Goal: Task Accomplishment & Management: Manage account settings

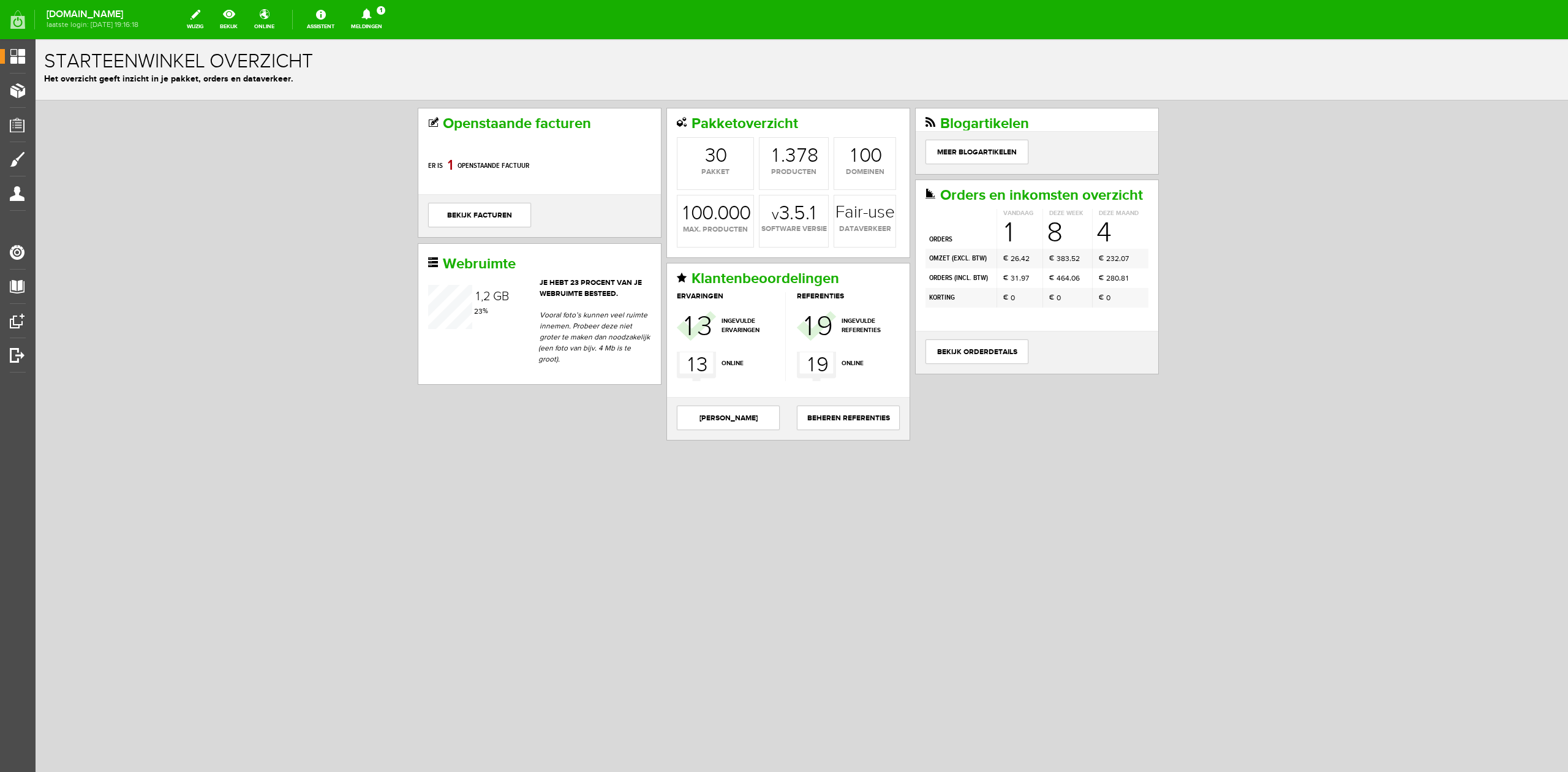
drag, startPoint x: 379, startPoint y: 3, endPoint x: 380, endPoint y: 20, distance: 17.0
click at [379, 5] on div "[DOMAIN_NAME] laatste login: [DATE] 19:16:18 wijzig bekijk online Assistent Mel…" at bounding box center [784, 17] width 1568 height 33
click at [380, 20] on link "Meldingen 1 Nieuwe orders Er is een nieuwe order( #6523 ) geplaatst door [PERSO…" at bounding box center [366, 19] width 46 height 27
click at [391, 89] on b "[PERSON_NAME]" at bounding box center [357, 95] width 68 height 11
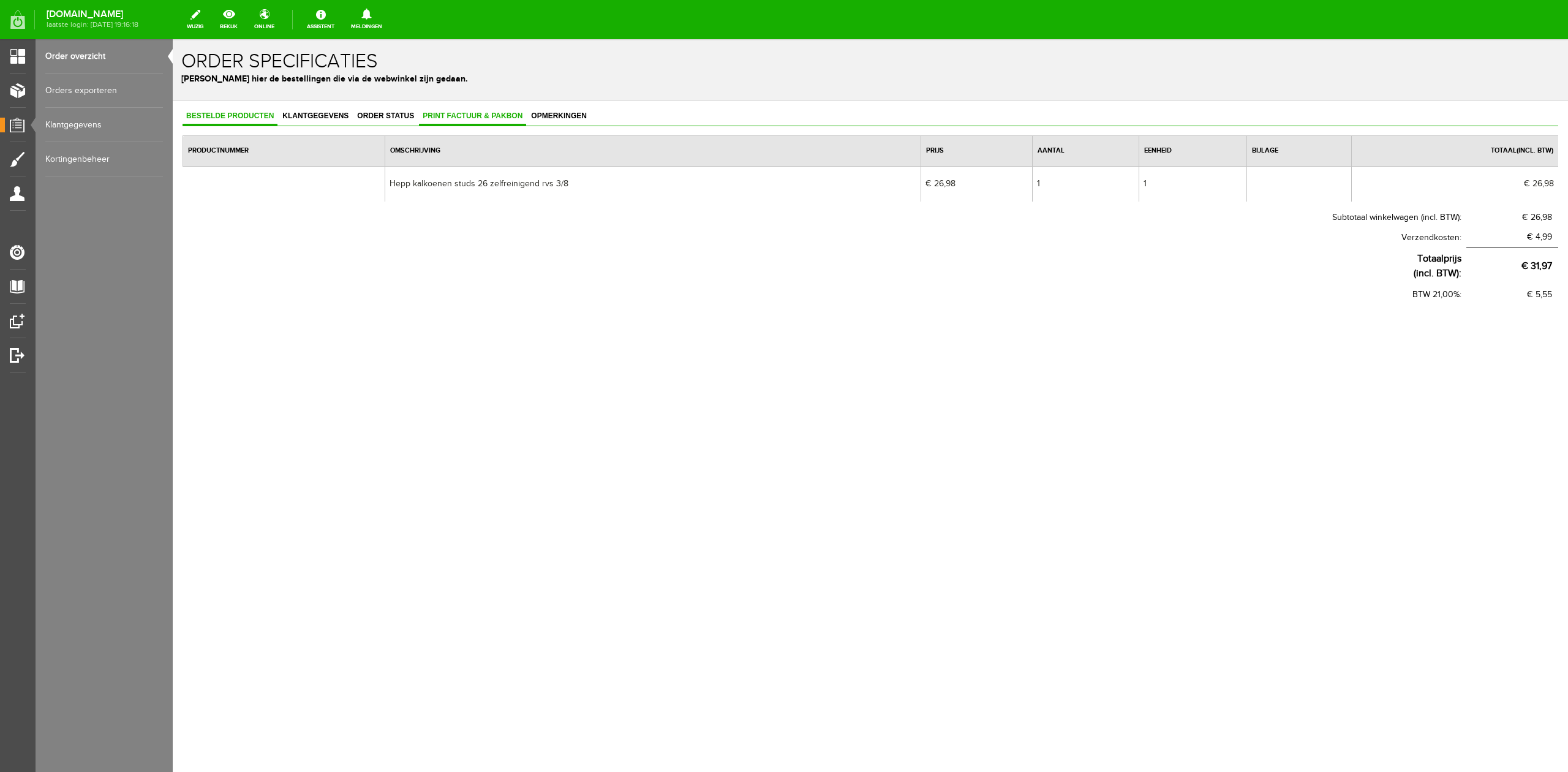
click at [461, 122] on link "Print factuur & pakbon" at bounding box center [473, 117] width 107 height 18
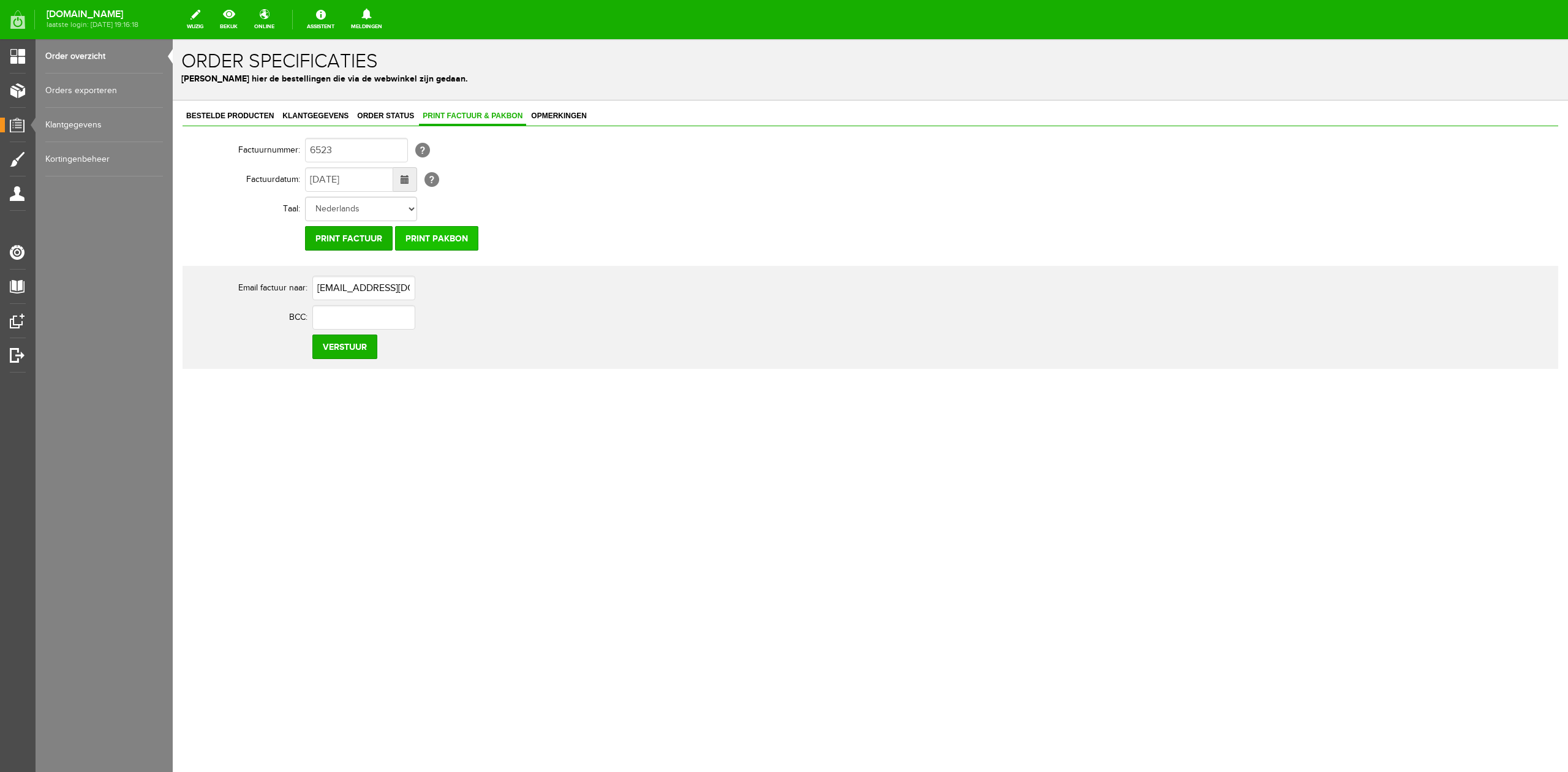
click at [463, 228] on input "Print pakbon" at bounding box center [437, 238] width 83 height 24
click at [309, 120] on link "Klantgegevens" at bounding box center [315, 117] width 73 height 18
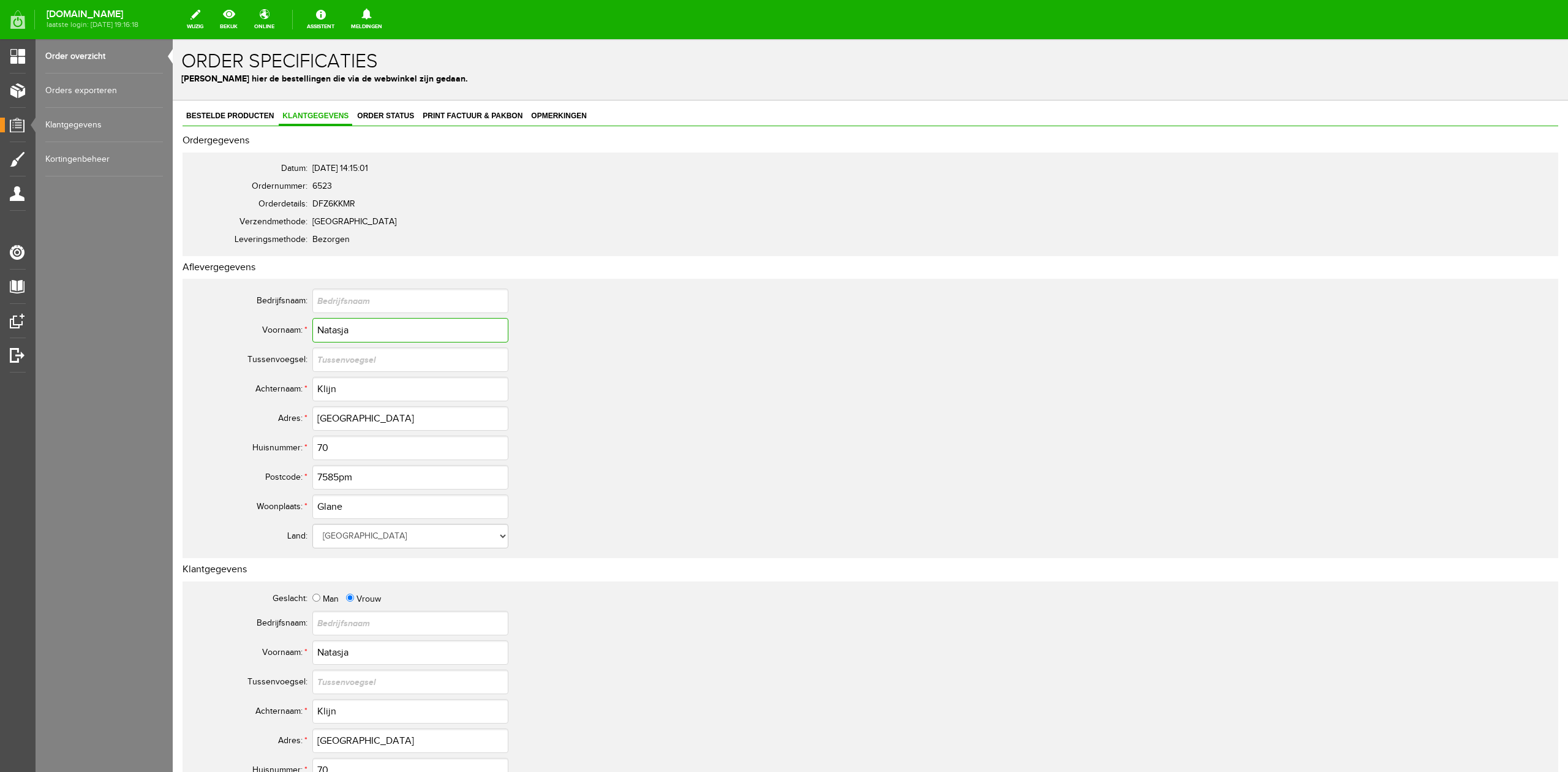
click at [326, 332] on input "Natasja" at bounding box center [410, 330] width 196 height 24
click at [341, 390] on input "Klijn" at bounding box center [410, 389] width 196 height 24
click at [365, 388] on input "Klijn" at bounding box center [410, 389] width 196 height 24
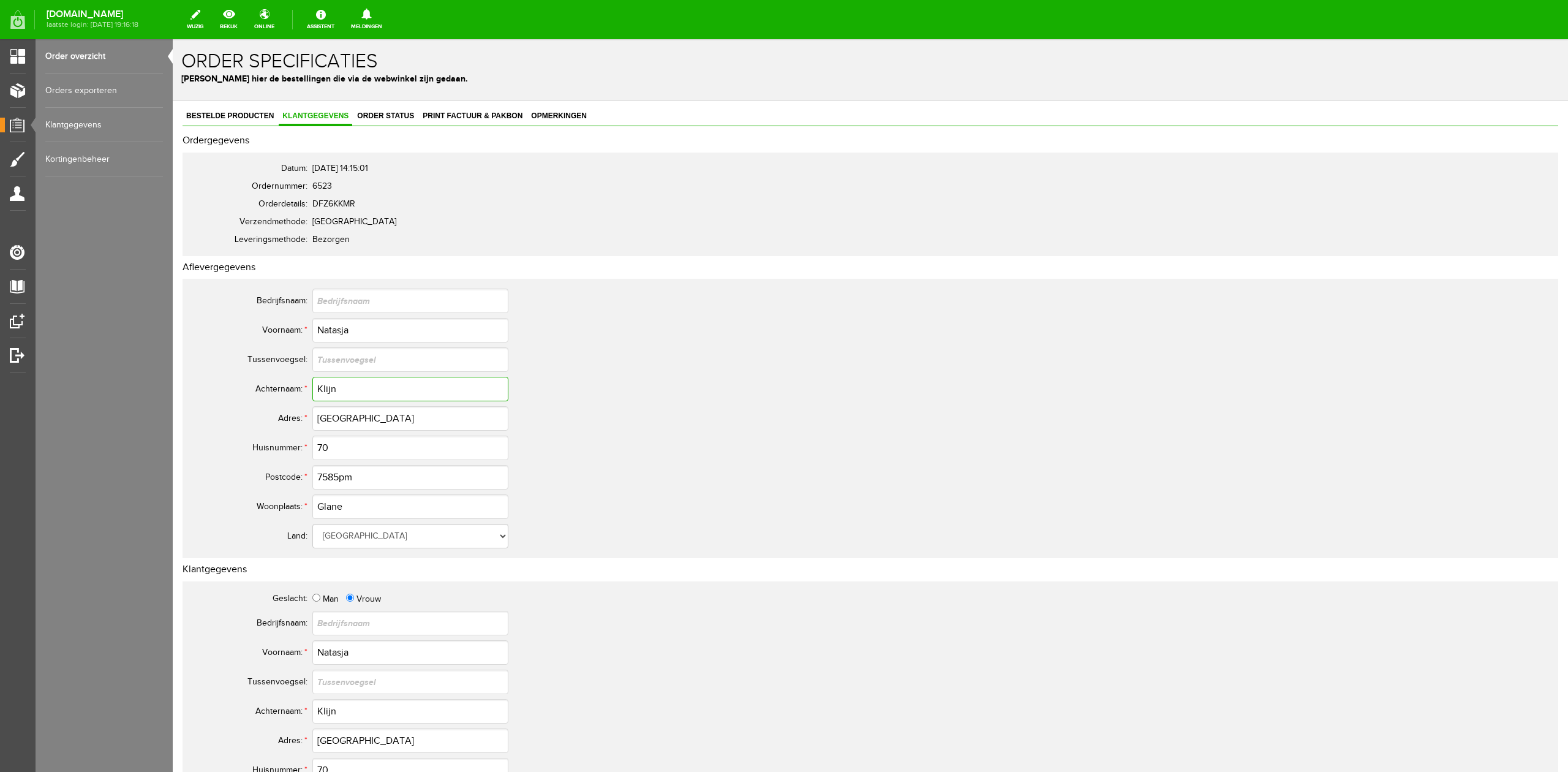
click at [365, 388] on input "Klijn" at bounding box center [410, 389] width 196 height 24
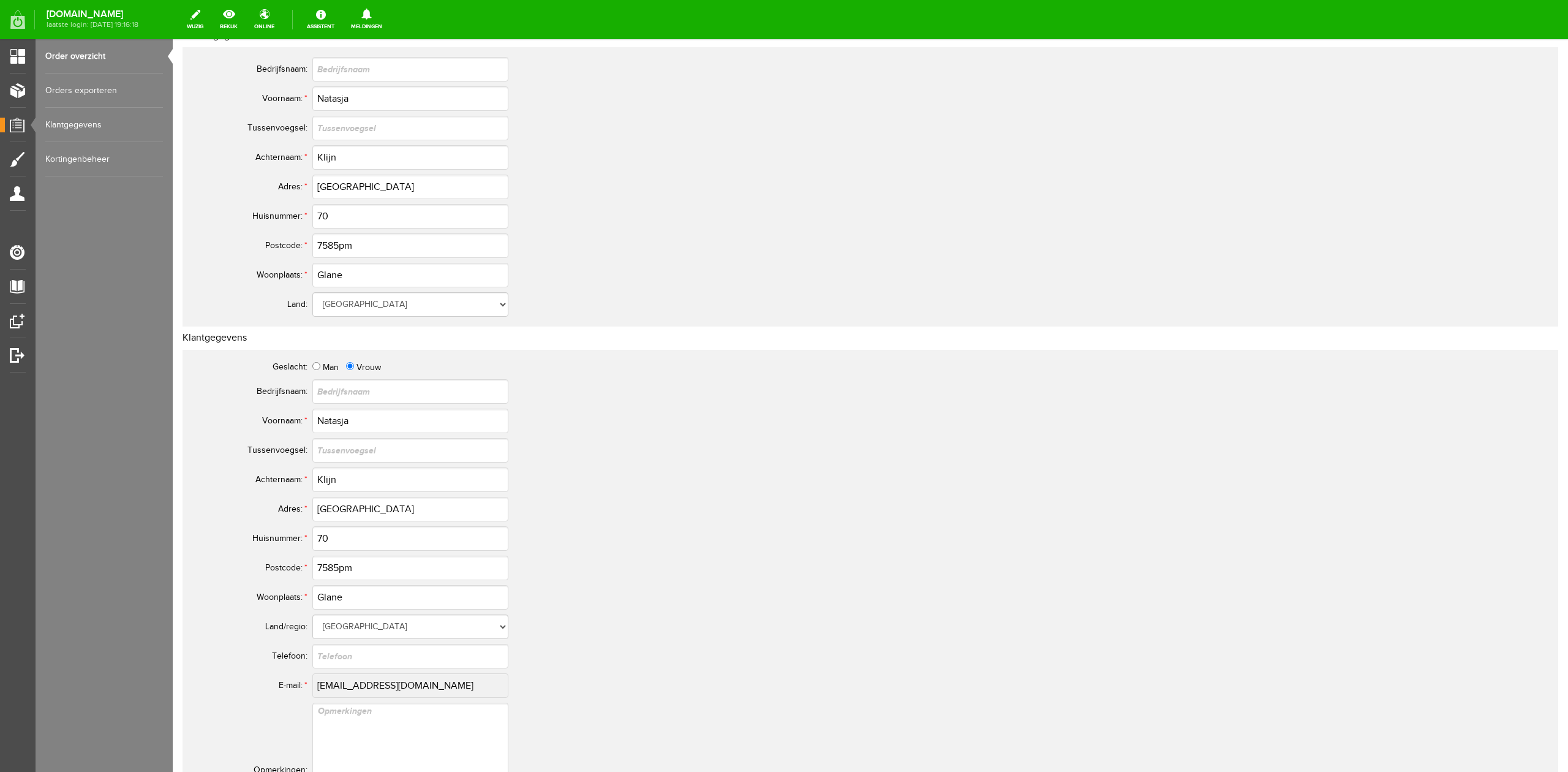
scroll to position [326, 0]
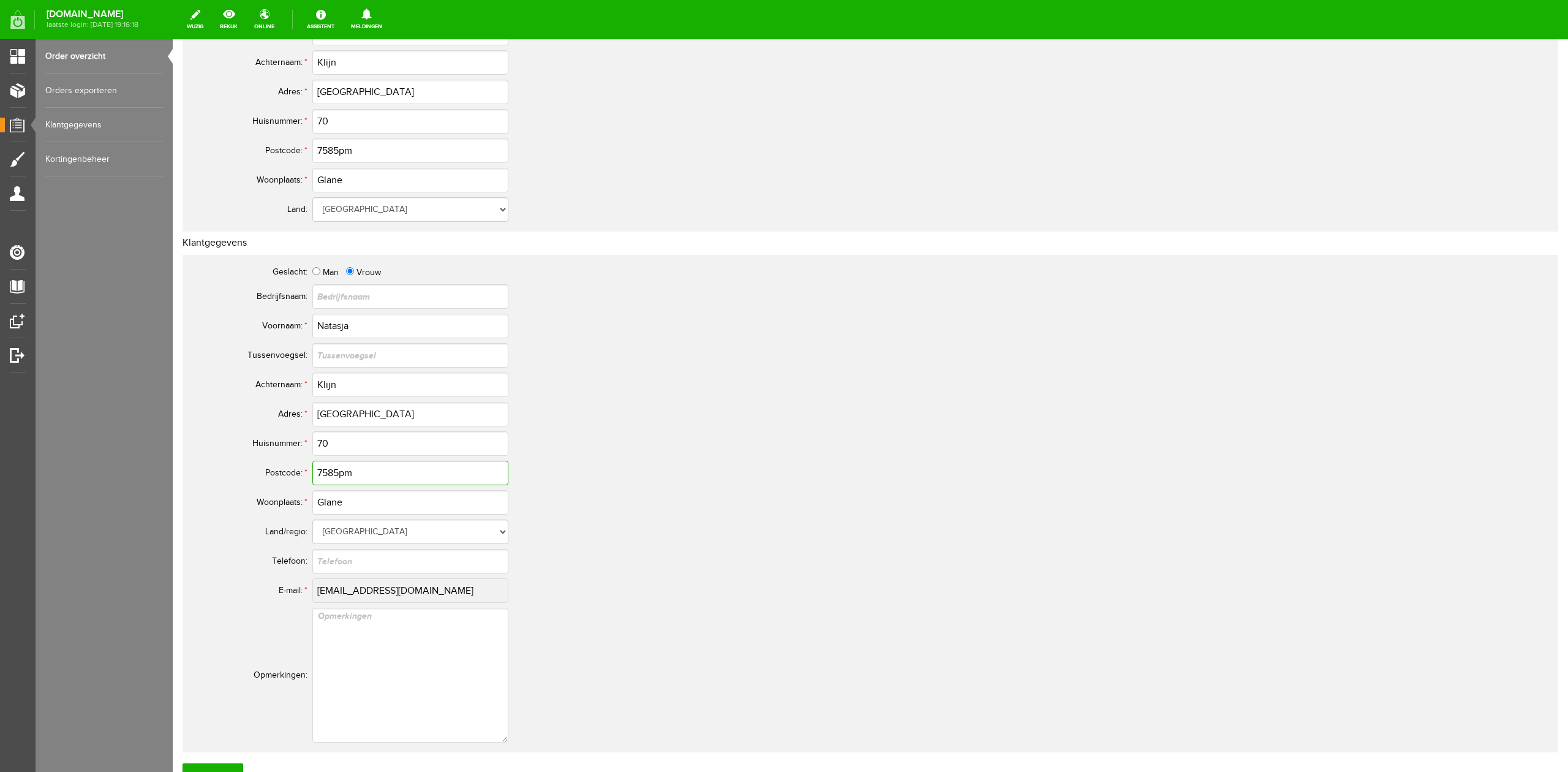
click at [342, 471] on input "7585pm" at bounding box center [410, 473] width 196 height 24
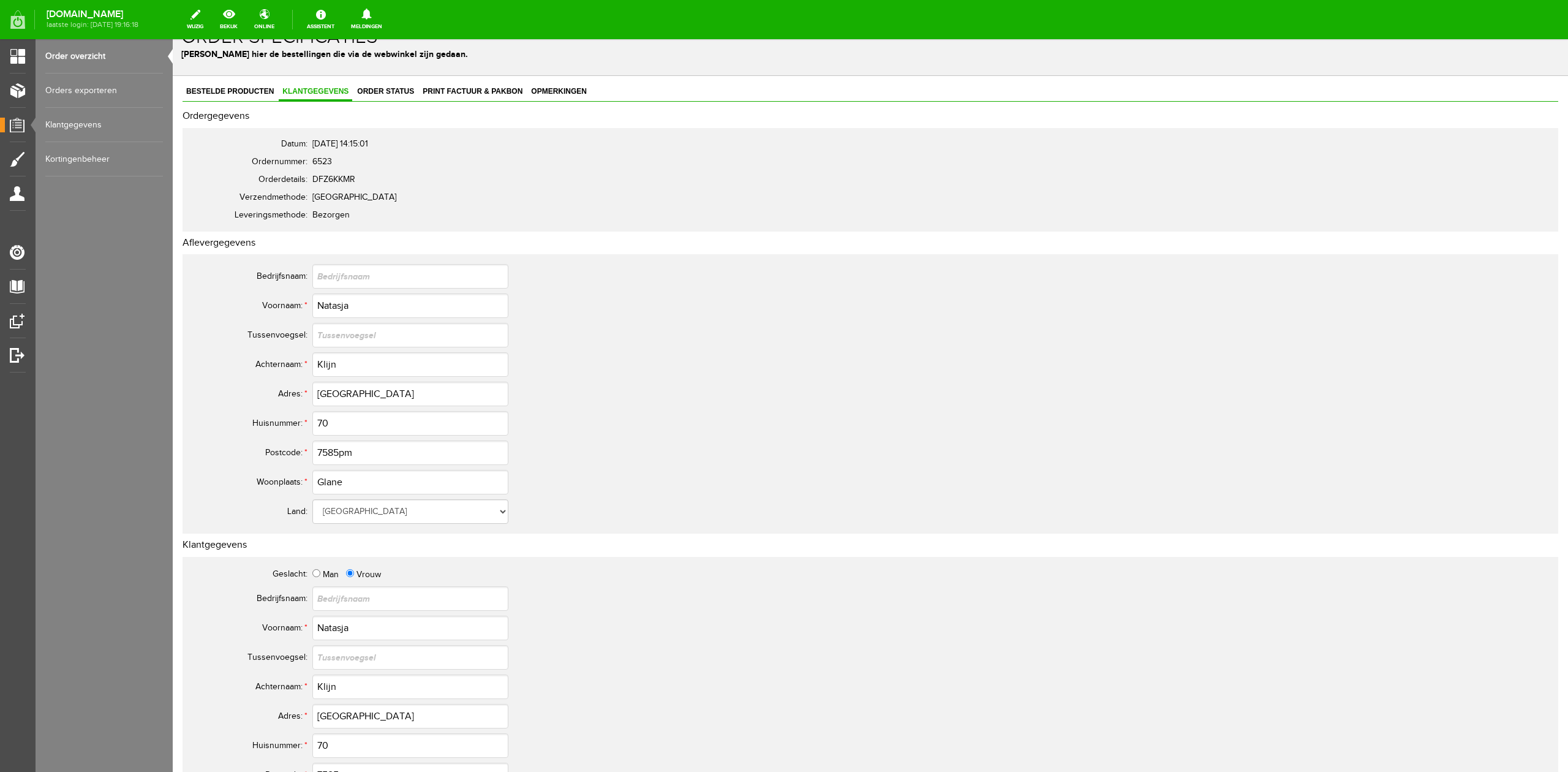
scroll to position [0, 0]
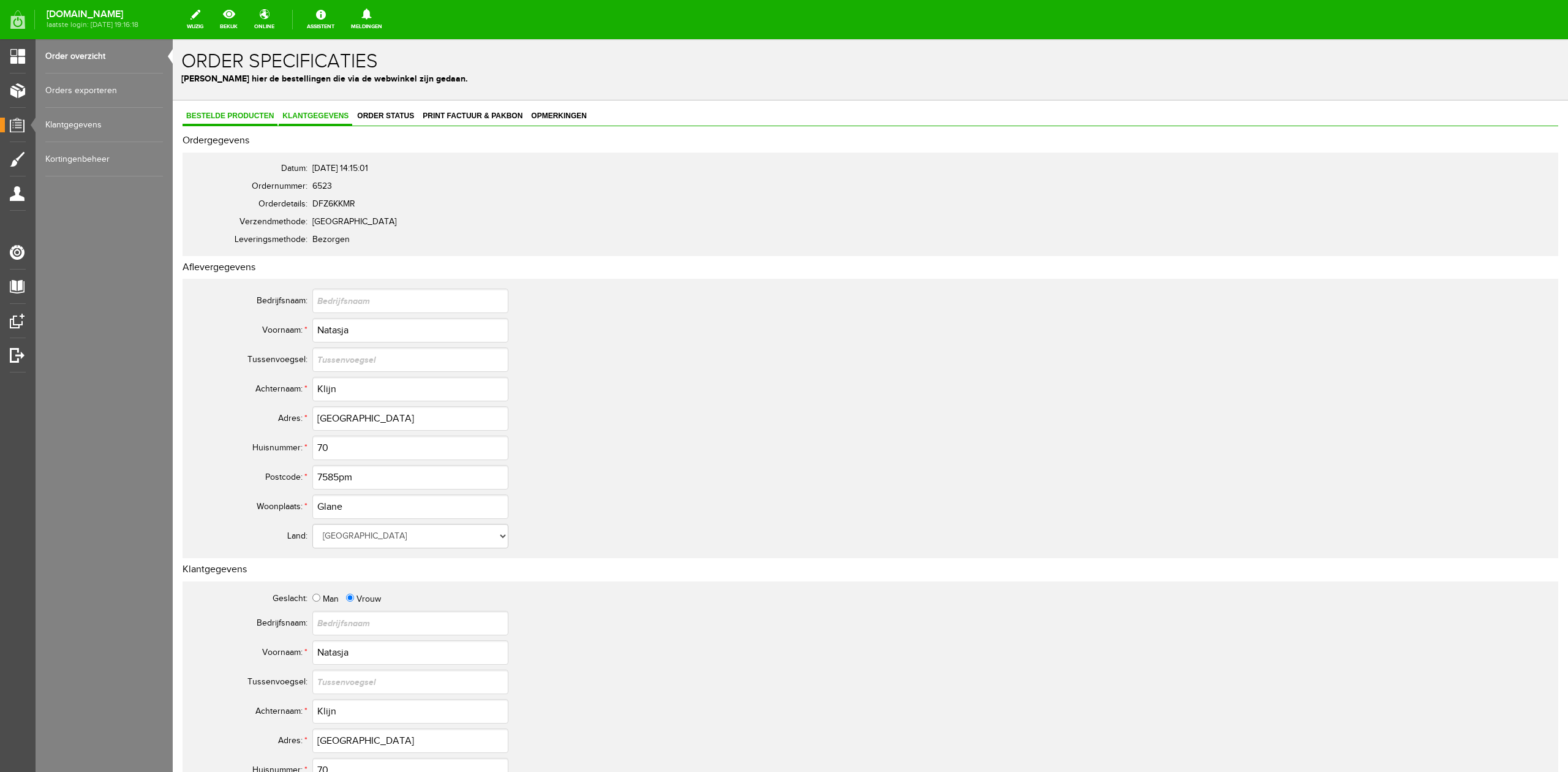
click at [223, 118] on span "Bestelde producten" at bounding box center [230, 115] width 95 height 9
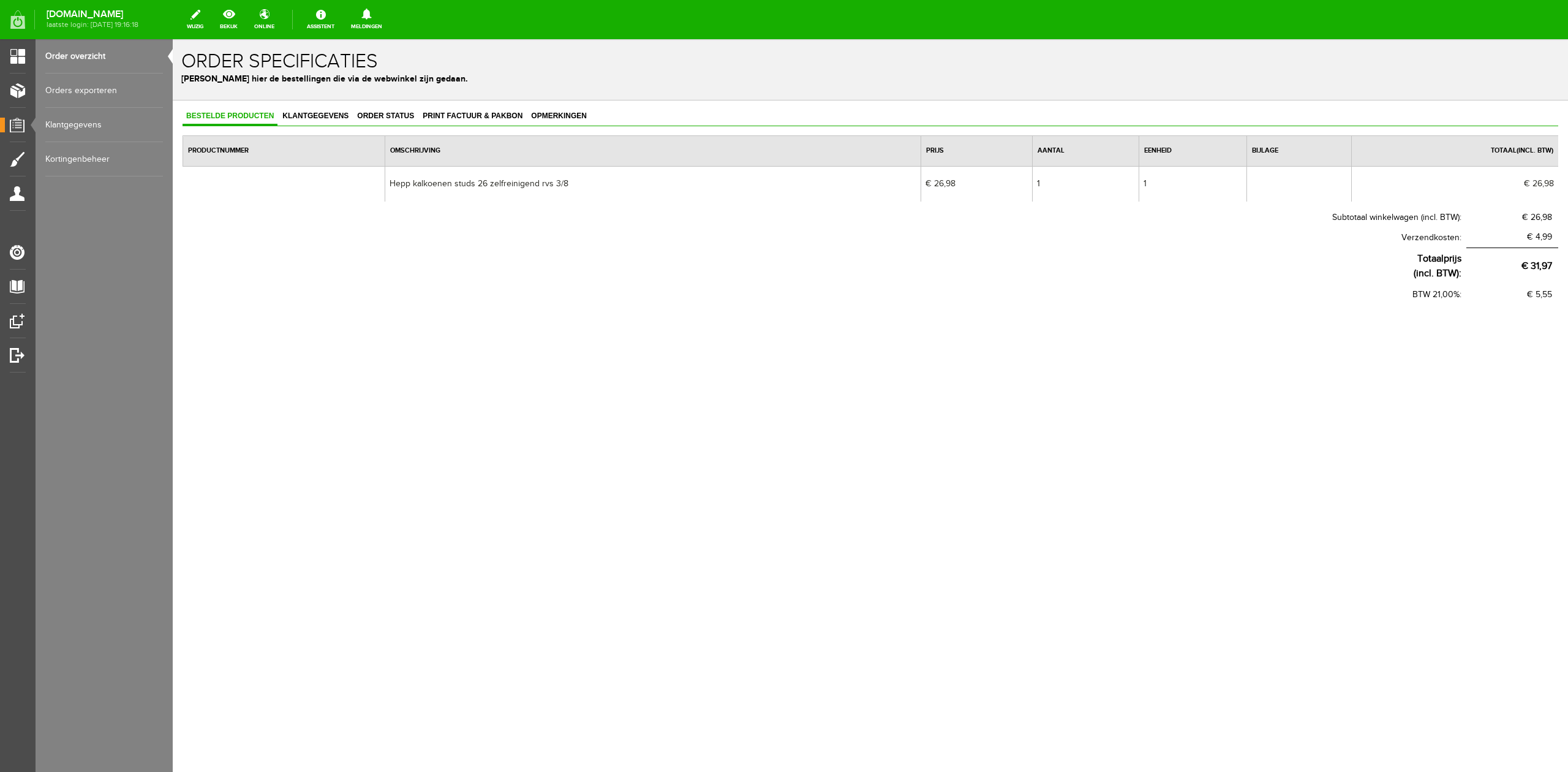
click at [400, 107] on div "Bestelde producten Klantgegevens Order status Print factuur & pakbon Opmerkinge…" at bounding box center [870, 246] width 1395 height 291
click at [397, 109] on link "Order status" at bounding box center [385, 117] width 64 height 18
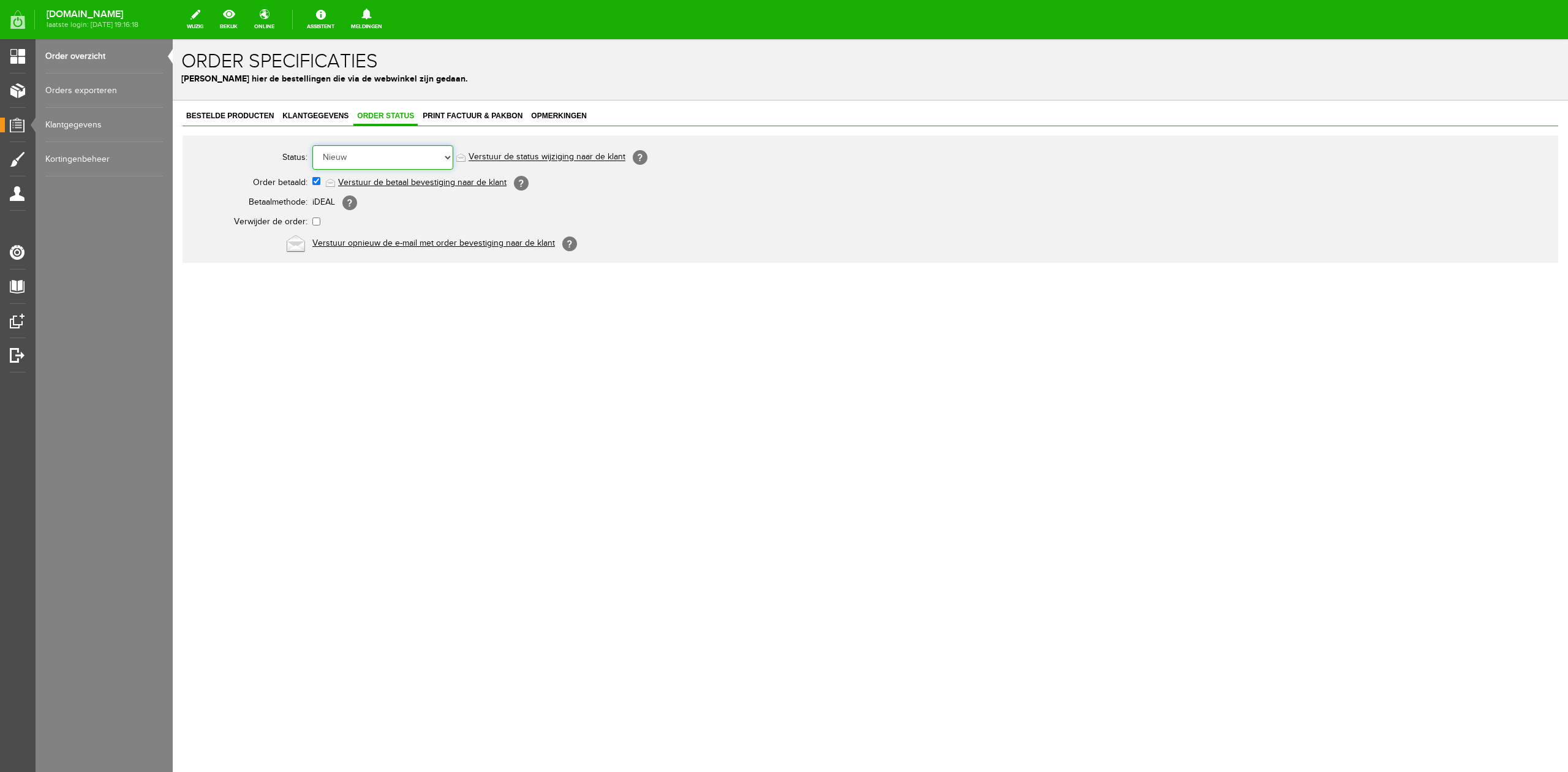
click at [399, 151] on select "Order niet afgerond Nieuw Order in behandeling Wacht op leverancier Wacht op be…" at bounding box center [383, 157] width 141 height 24
select select "5"
click at [312, 145] on select "Order niet afgerond Nieuw Order in behandeling Wacht op leverancier Wacht op be…" at bounding box center [383, 157] width 141 height 24
click at [532, 160] on link "Verstuur de status wijziging naar de klant" at bounding box center [547, 157] width 157 height 10
click at [128, 60] on link "Order overzicht" at bounding box center [104, 56] width 118 height 34
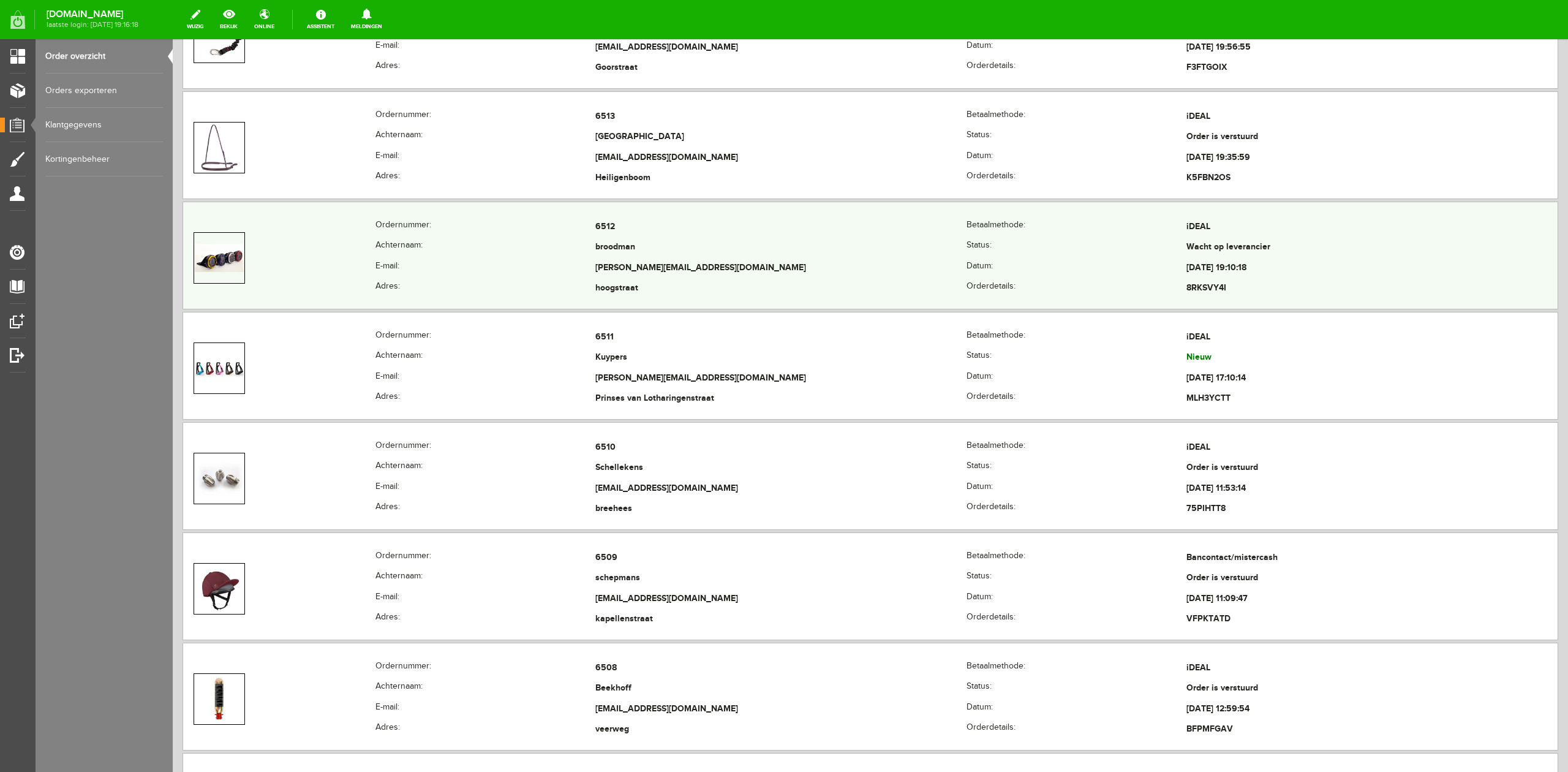
scroll to position [1307, 0]
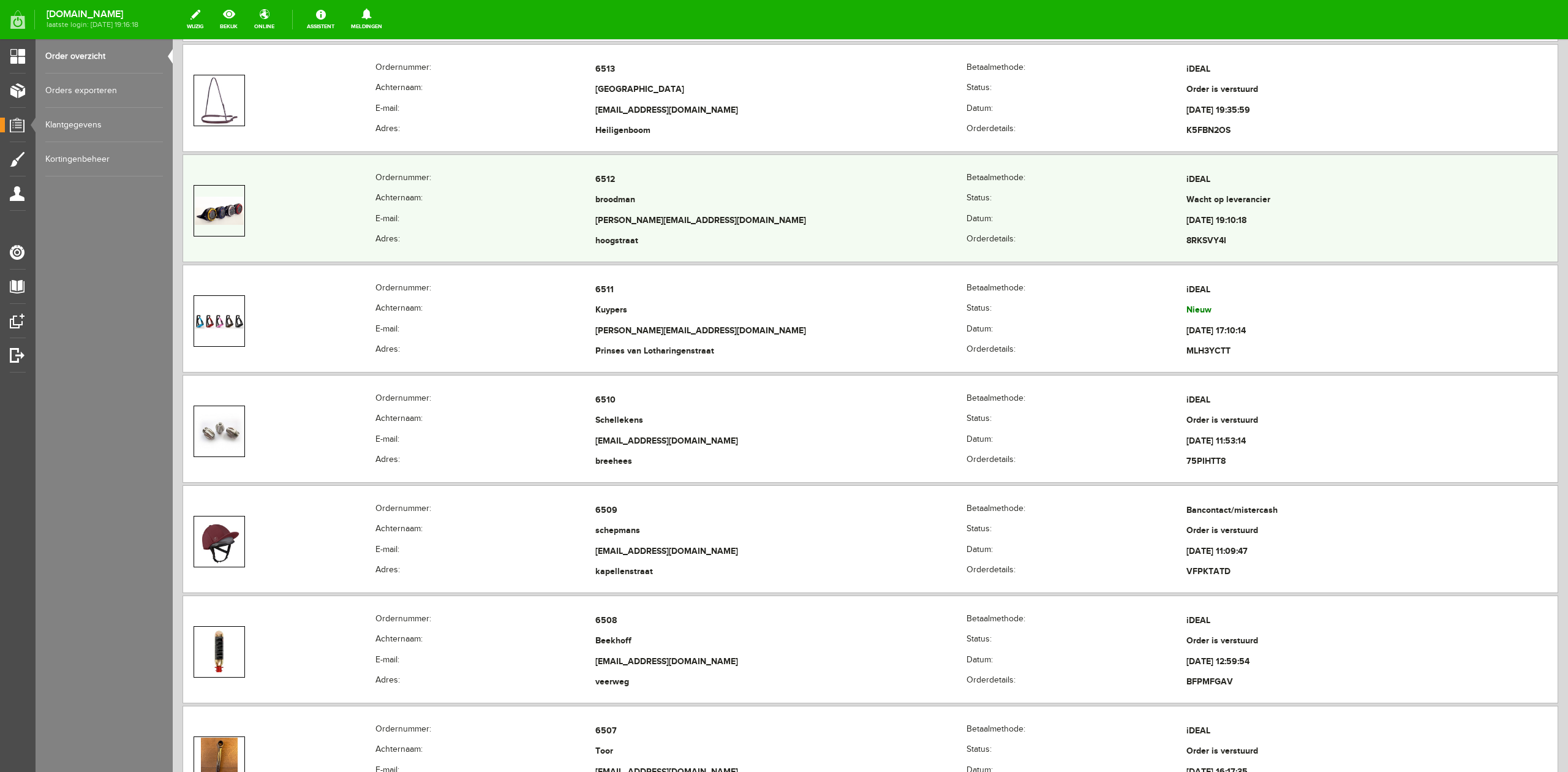
click at [490, 223] on th "E-mail:" at bounding box center [485, 220] width 220 height 21
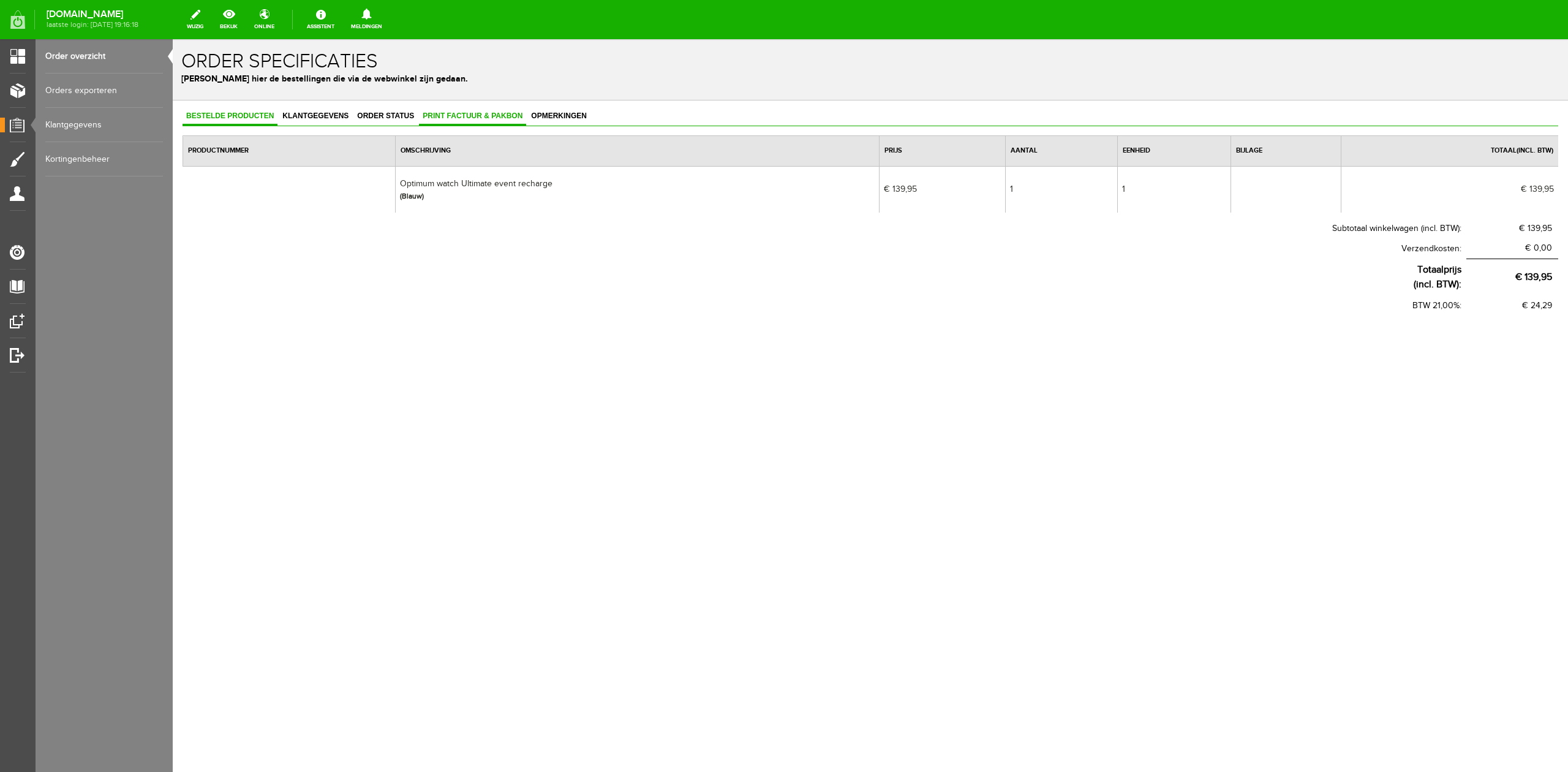
click at [486, 119] on span "Print factuur & pakbon" at bounding box center [473, 115] width 107 height 9
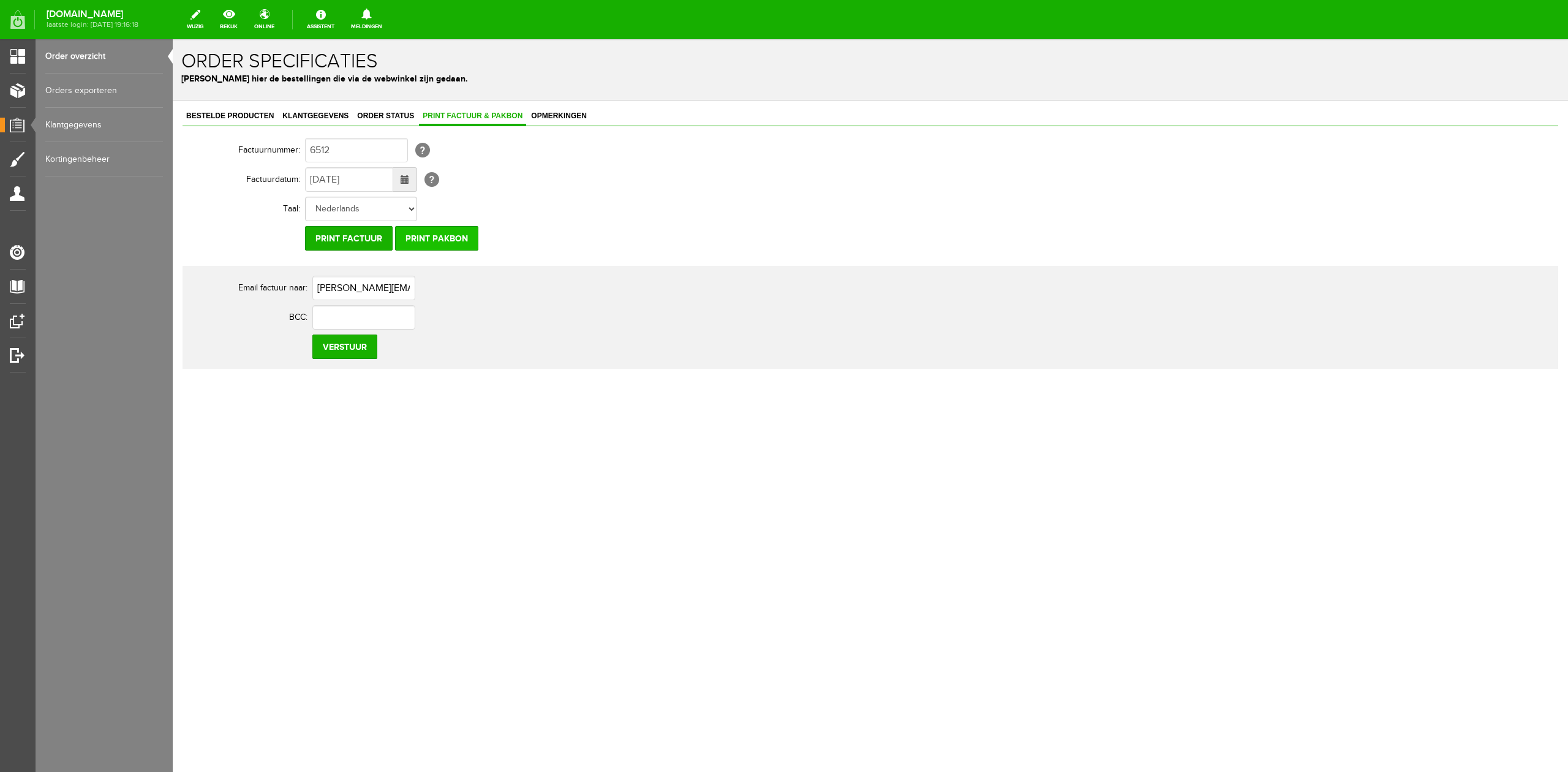
click at [439, 236] on input "Print pakbon" at bounding box center [437, 238] width 83 height 24
click at [299, 122] on link "Klantgegevens" at bounding box center [315, 117] width 73 height 18
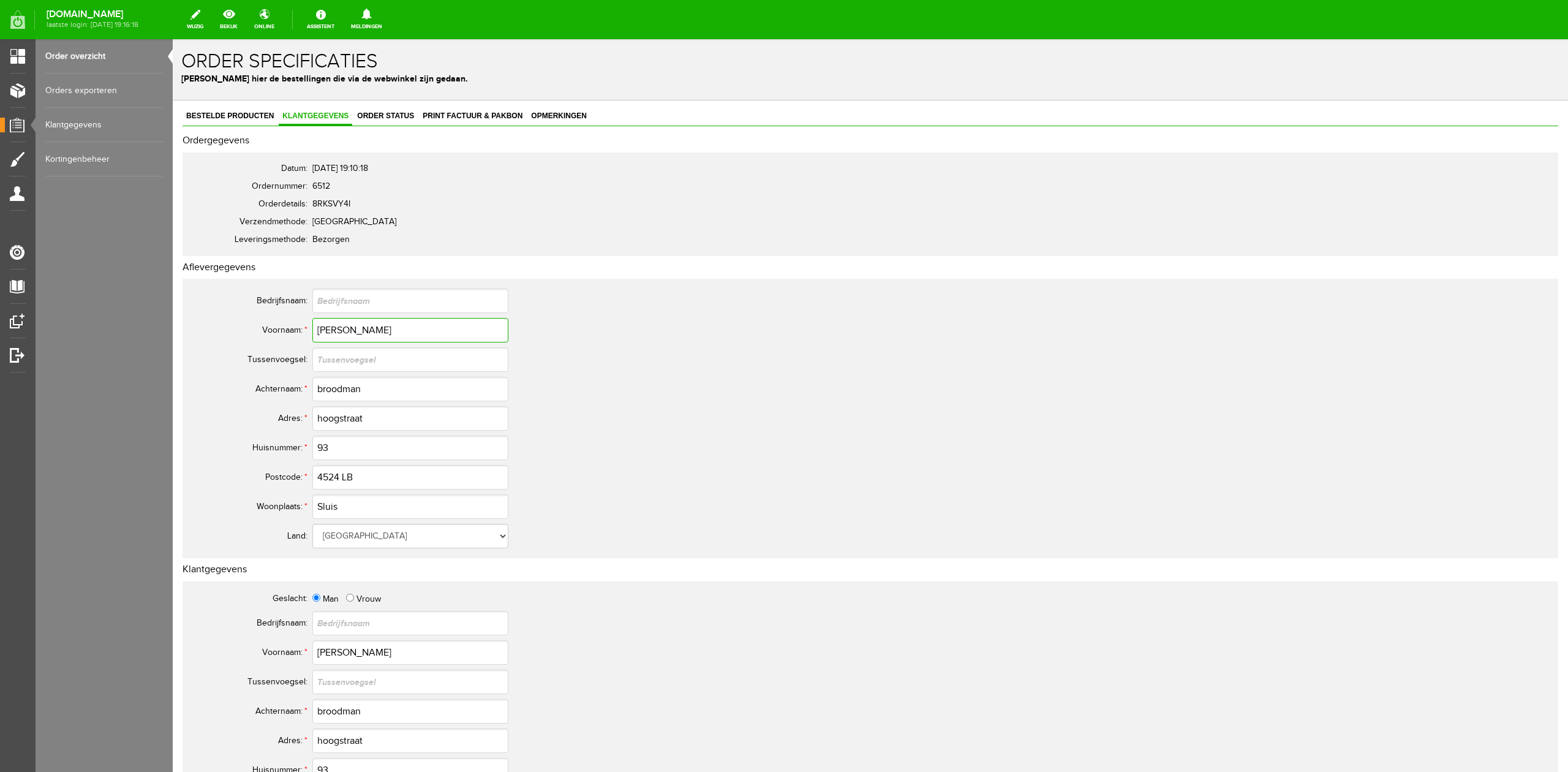
click at [340, 337] on input "[PERSON_NAME]" at bounding box center [410, 330] width 196 height 24
click at [351, 388] on input "broodman" at bounding box center [410, 389] width 196 height 24
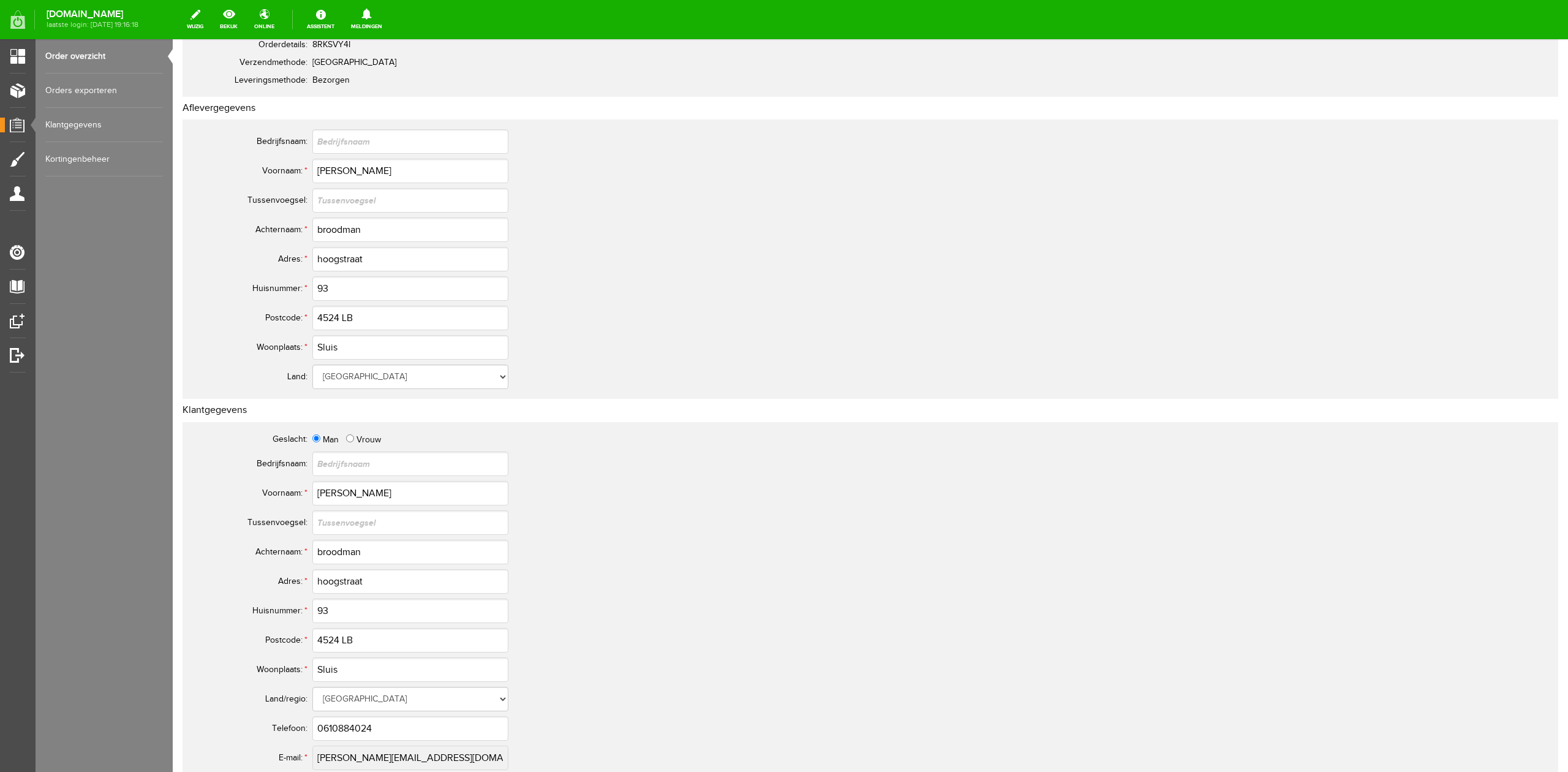
scroll to position [163, 0]
click at [324, 314] on input "4524 LB" at bounding box center [410, 314] width 196 height 24
click at [322, 314] on input "4524 LB" at bounding box center [410, 314] width 196 height 24
click at [332, 314] on input "4524 LB" at bounding box center [410, 314] width 196 height 24
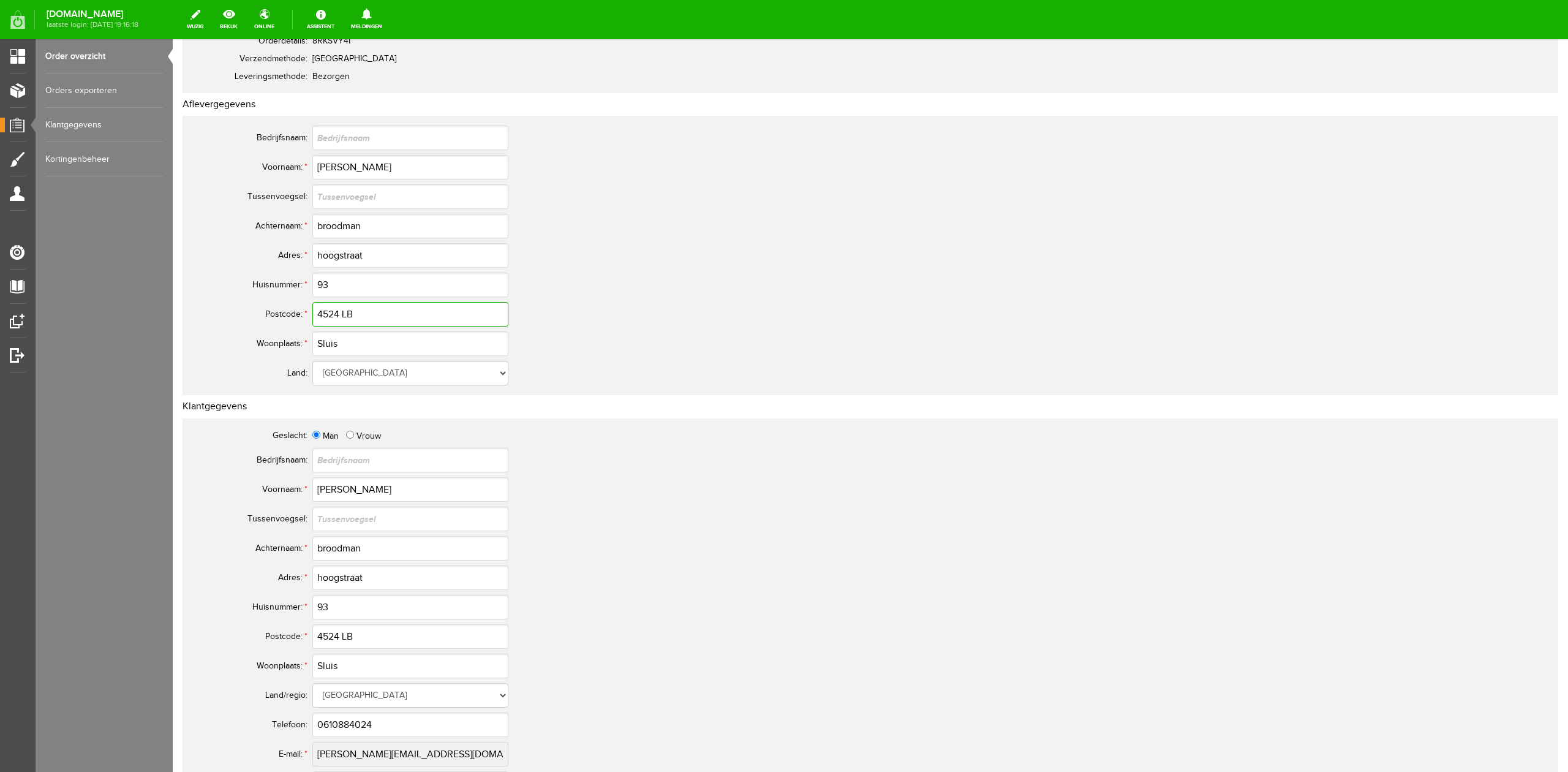
click at [332, 314] on input "4524 LB" at bounding box center [410, 314] width 196 height 24
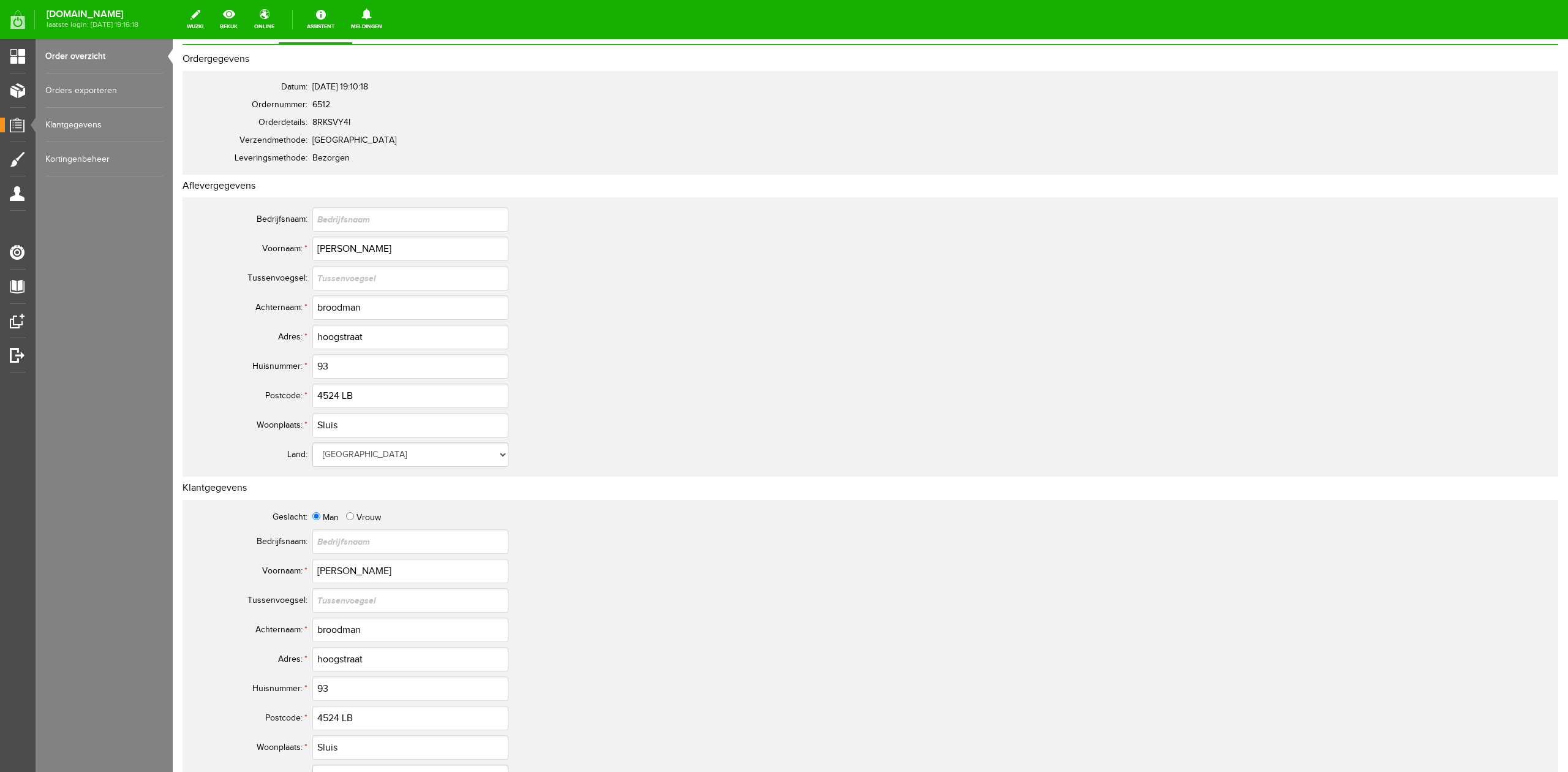
scroll to position [0, 0]
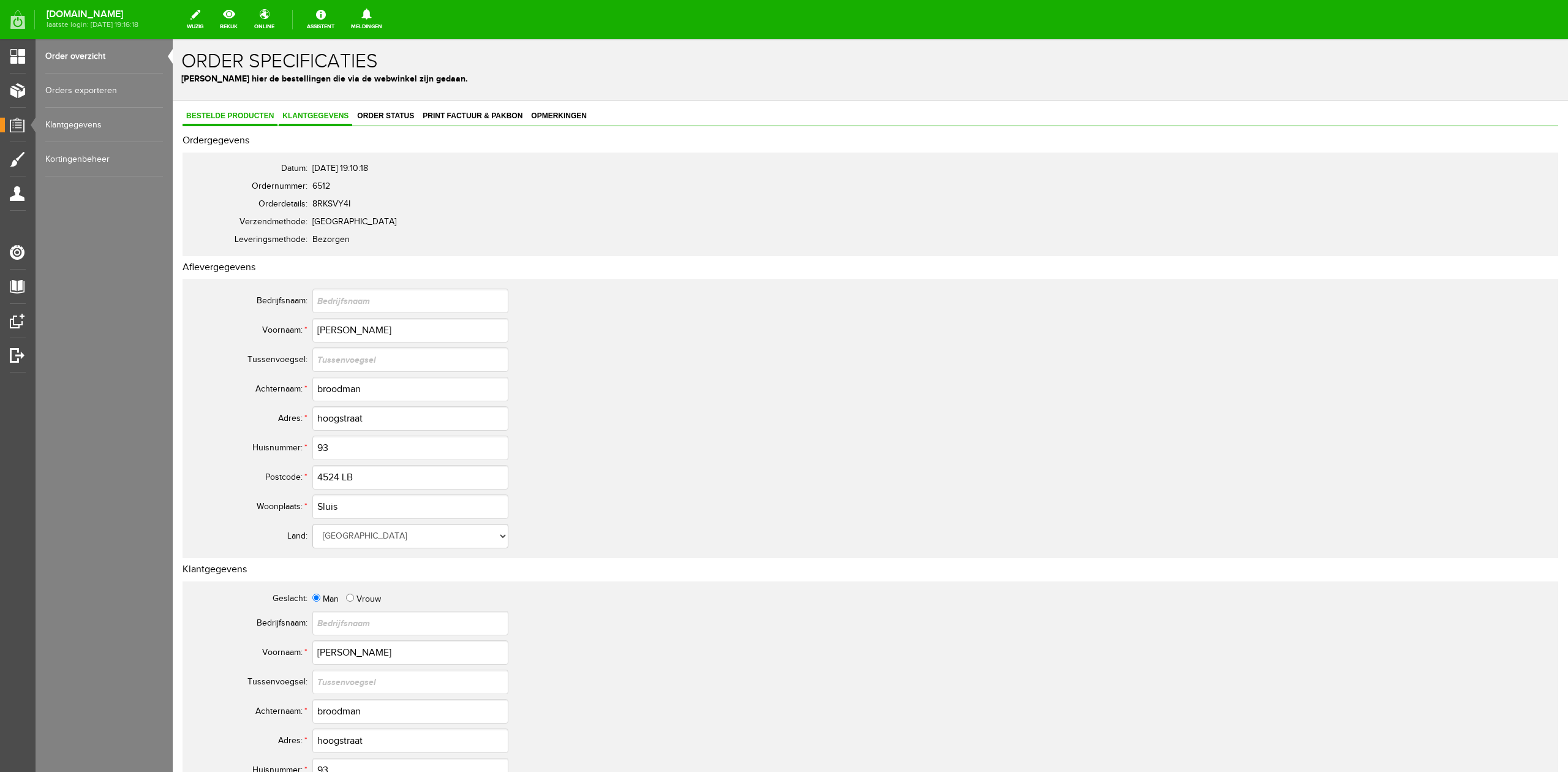
click at [275, 119] on span "Bestelde producten" at bounding box center [230, 115] width 95 height 9
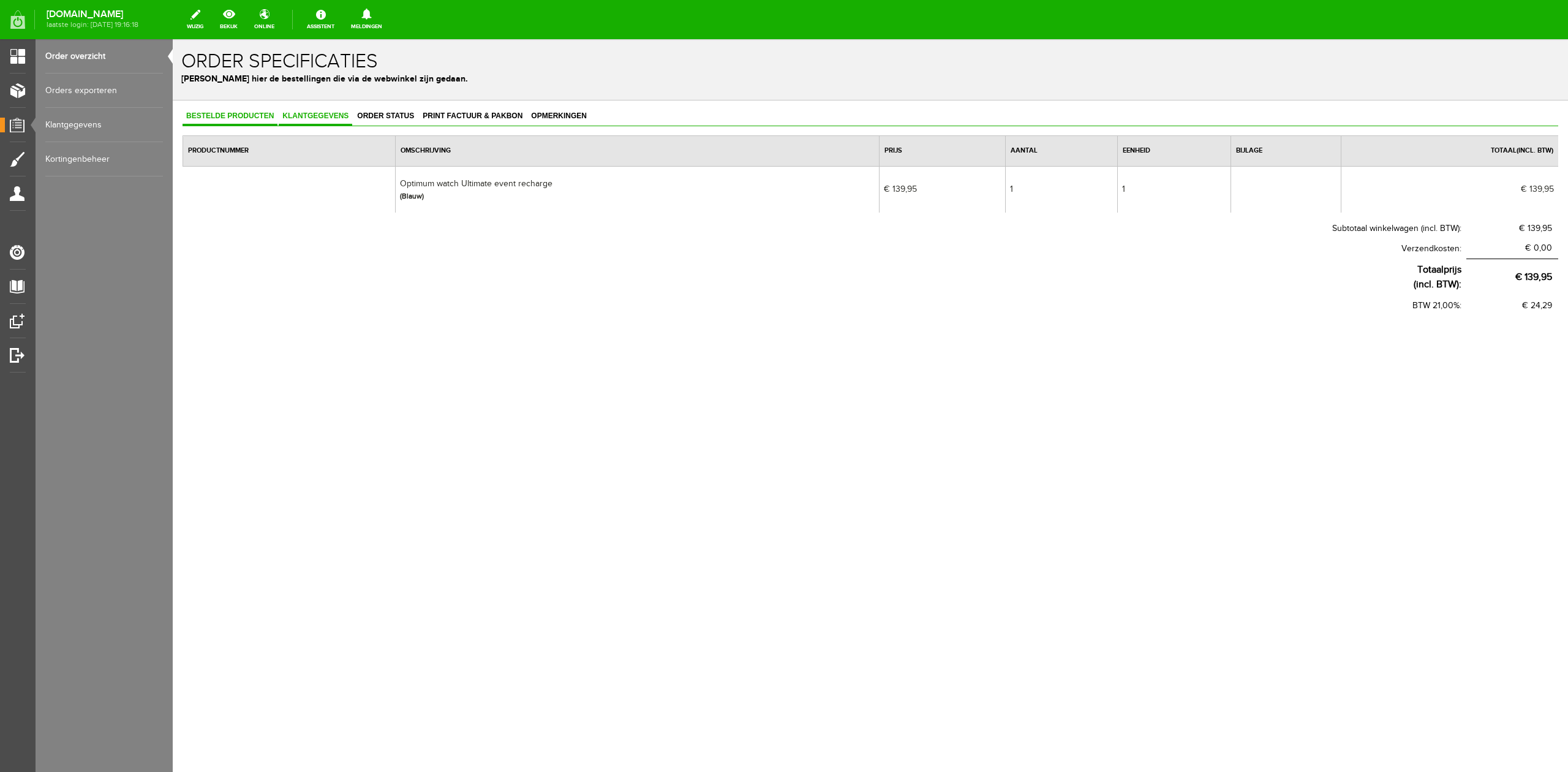
click at [311, 118] on span "Klantgegevens" at bounding box center [315, 115] width 73 height 9
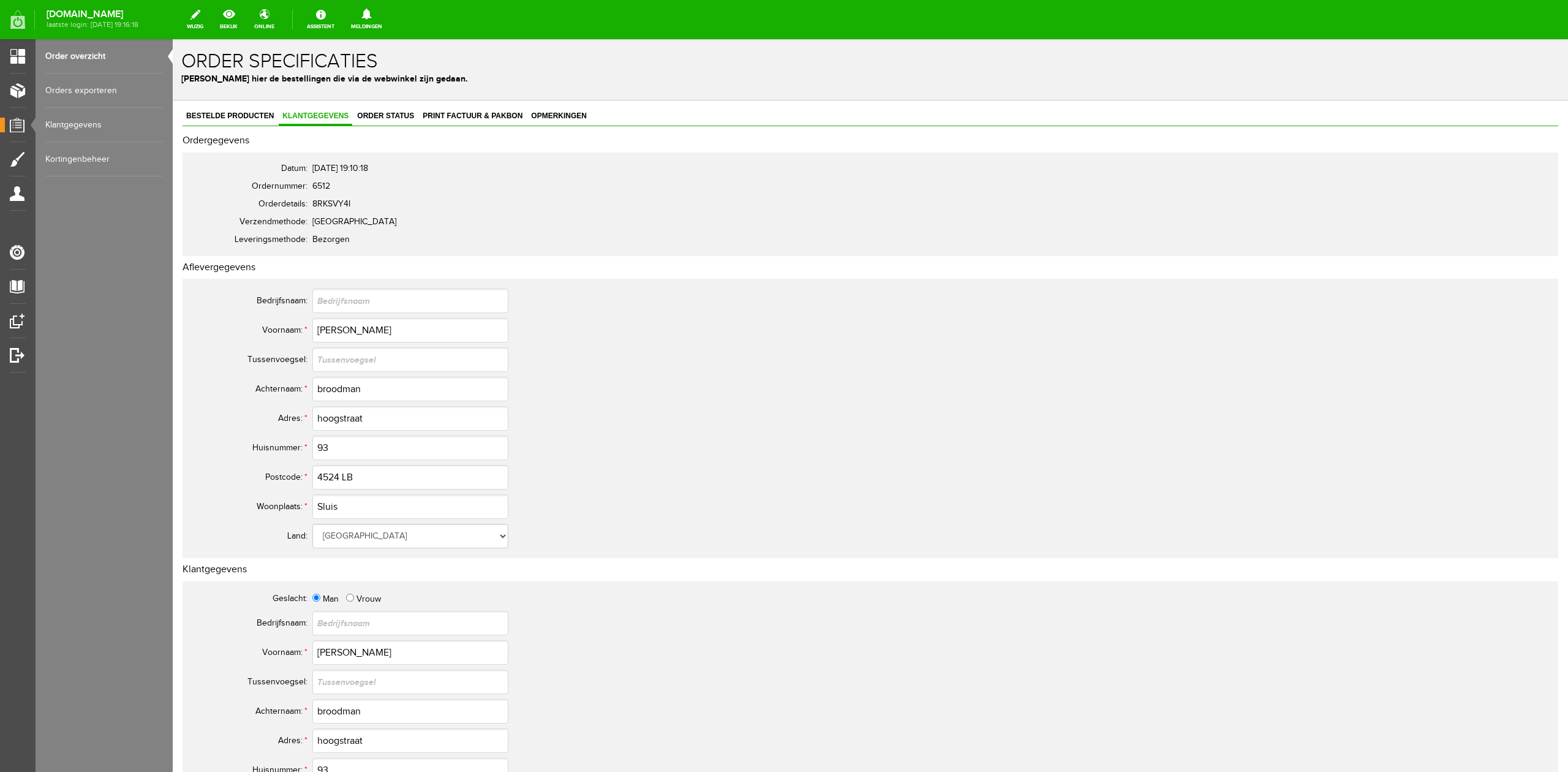
scroll to position [408, 0]
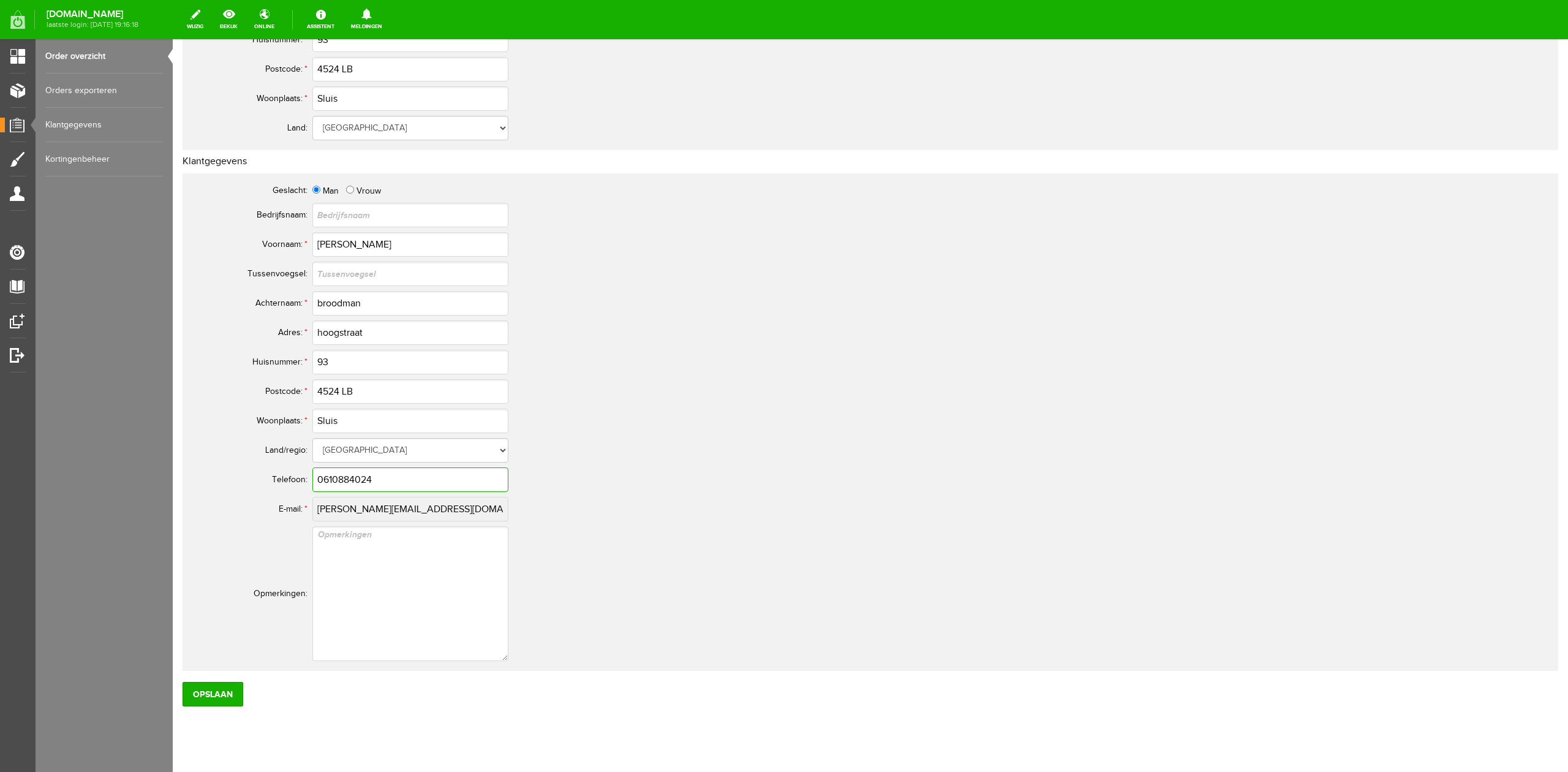
click at [349, 474] on input "0610884024" at bounding box center [410, 479] width 196 height 24
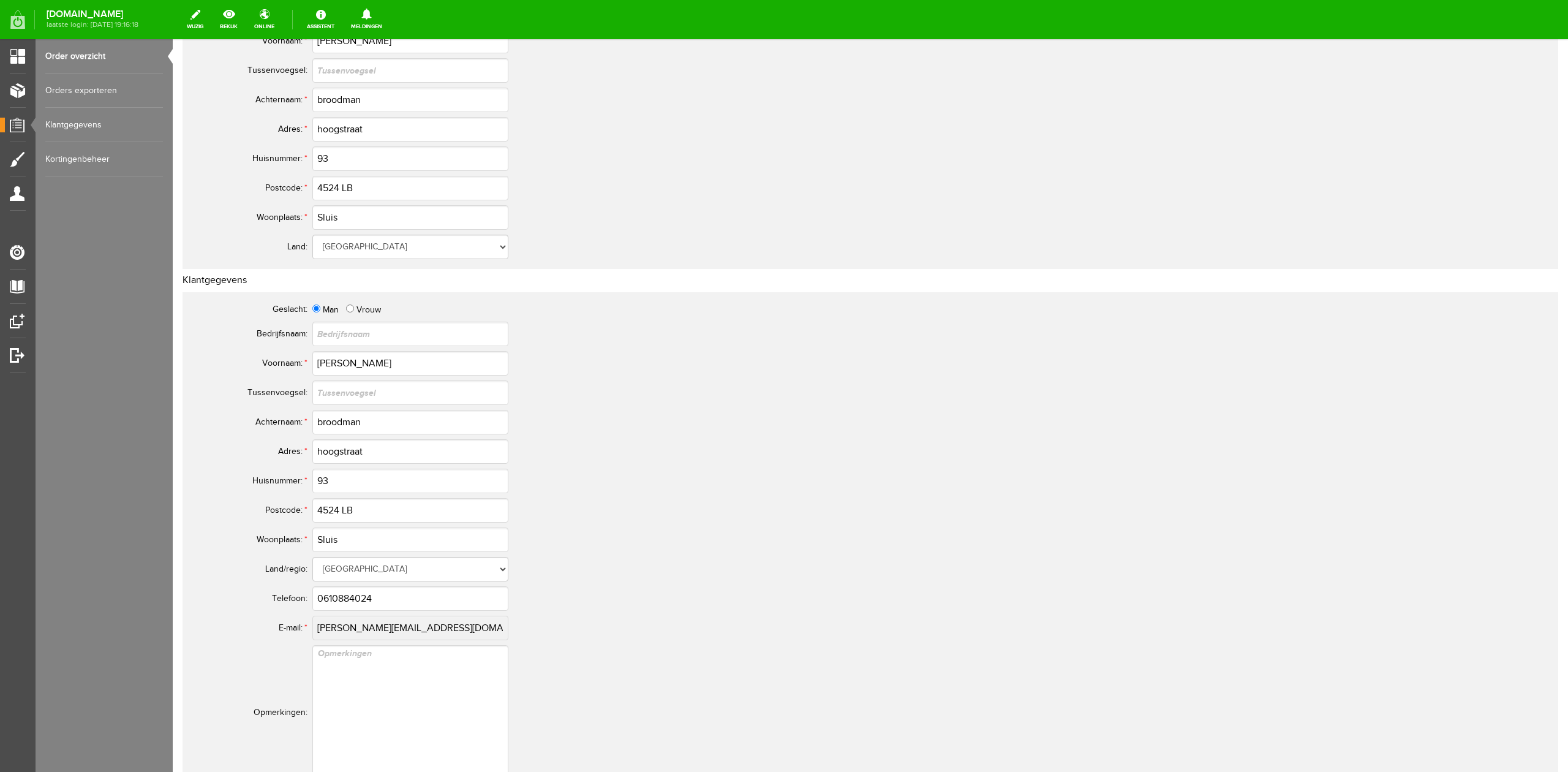
scroll to position [0, 0]
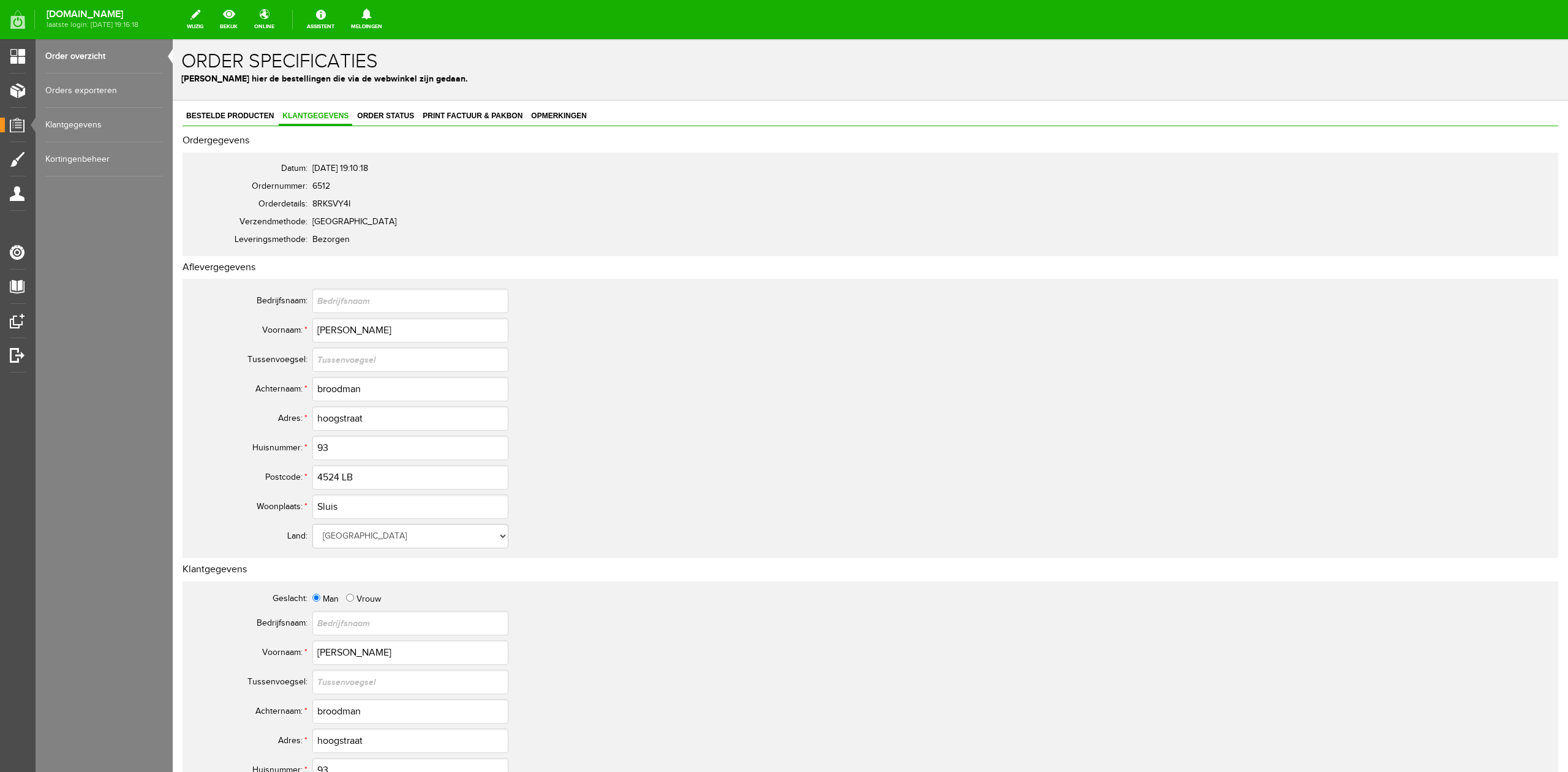
click at [246, 128] on div "Bestelde producten Klantgegevens Order status Print factuur & pakbon Opmerkinge…" at bounding box center [870, 611] width 1375 height 1006
click at [245, 125] on div "Bestelde producten Klantgegevens Order status Print factuur & pakbon Opmerkinge…" at bounding box center [870, 611] width 1375 height 1006
click at [255, 121] on link "Bestelde producten" at bounding box center [230, 117] width 95 height 18
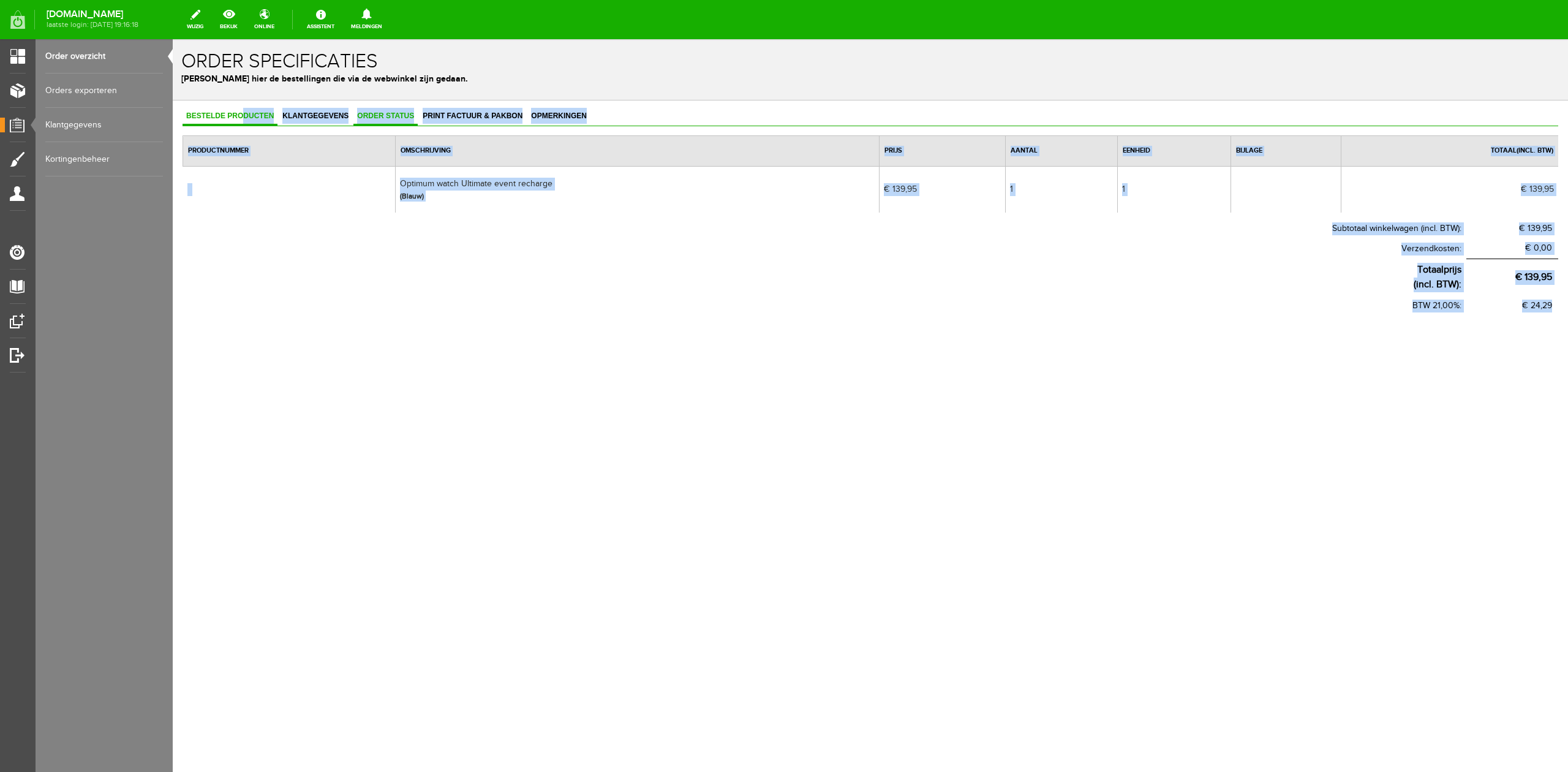
click at [377, 111] on link "Order status" at bounding box center [385, 117] width 64 height 18
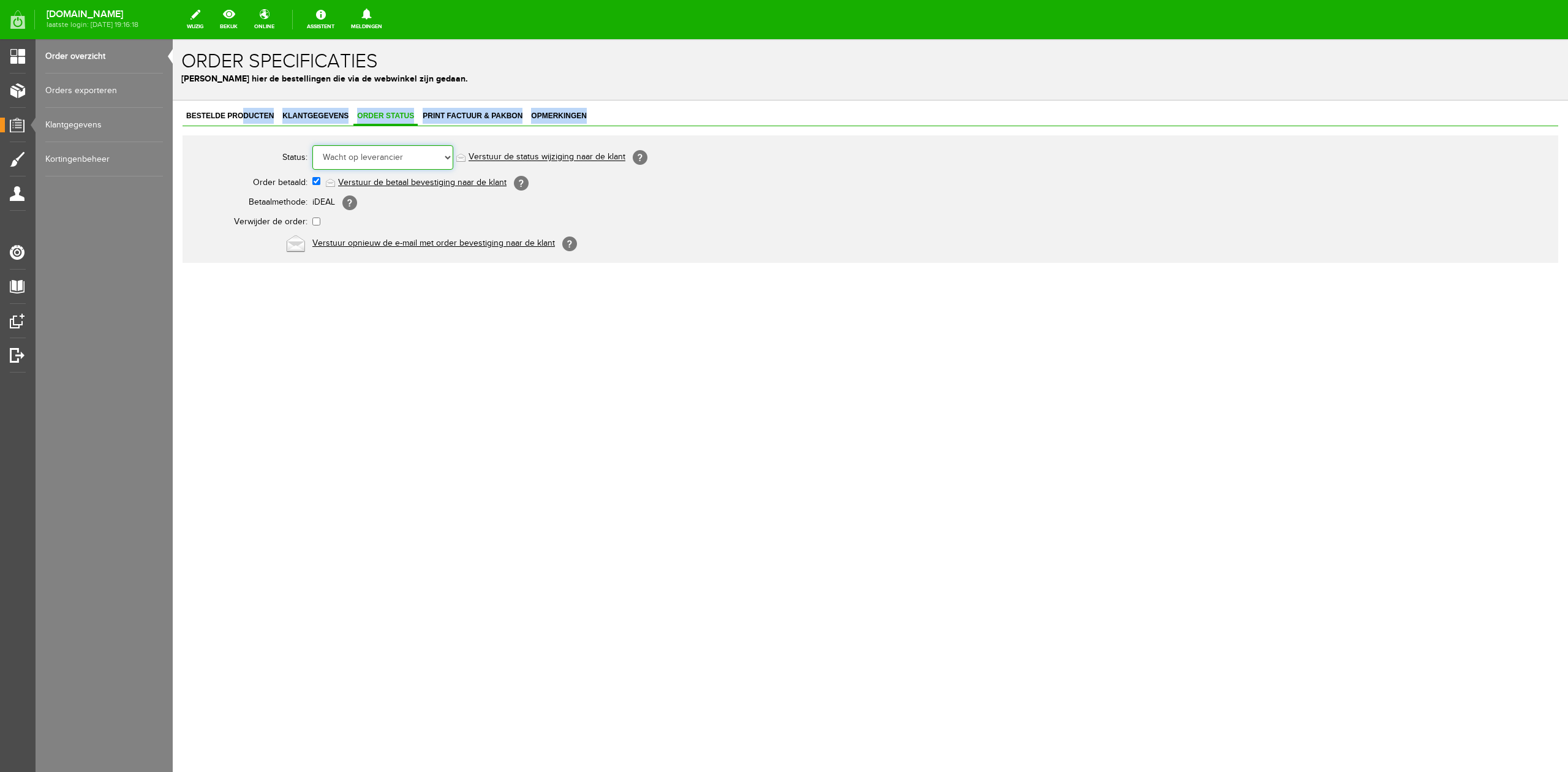
click at [387, 153] on select "Order niet afgerond Nieuw Order in behandeling Wacht op leverancier Wacht op be…" at bounding box center [383, 157] width 141 height 24
select select "5"
click at [312, 145] on select "Order niet afgerond Nieuw Order in behandeling Wacht op leverancier Wacht op be…" at bounding box center [383, 157] width 141 height 24
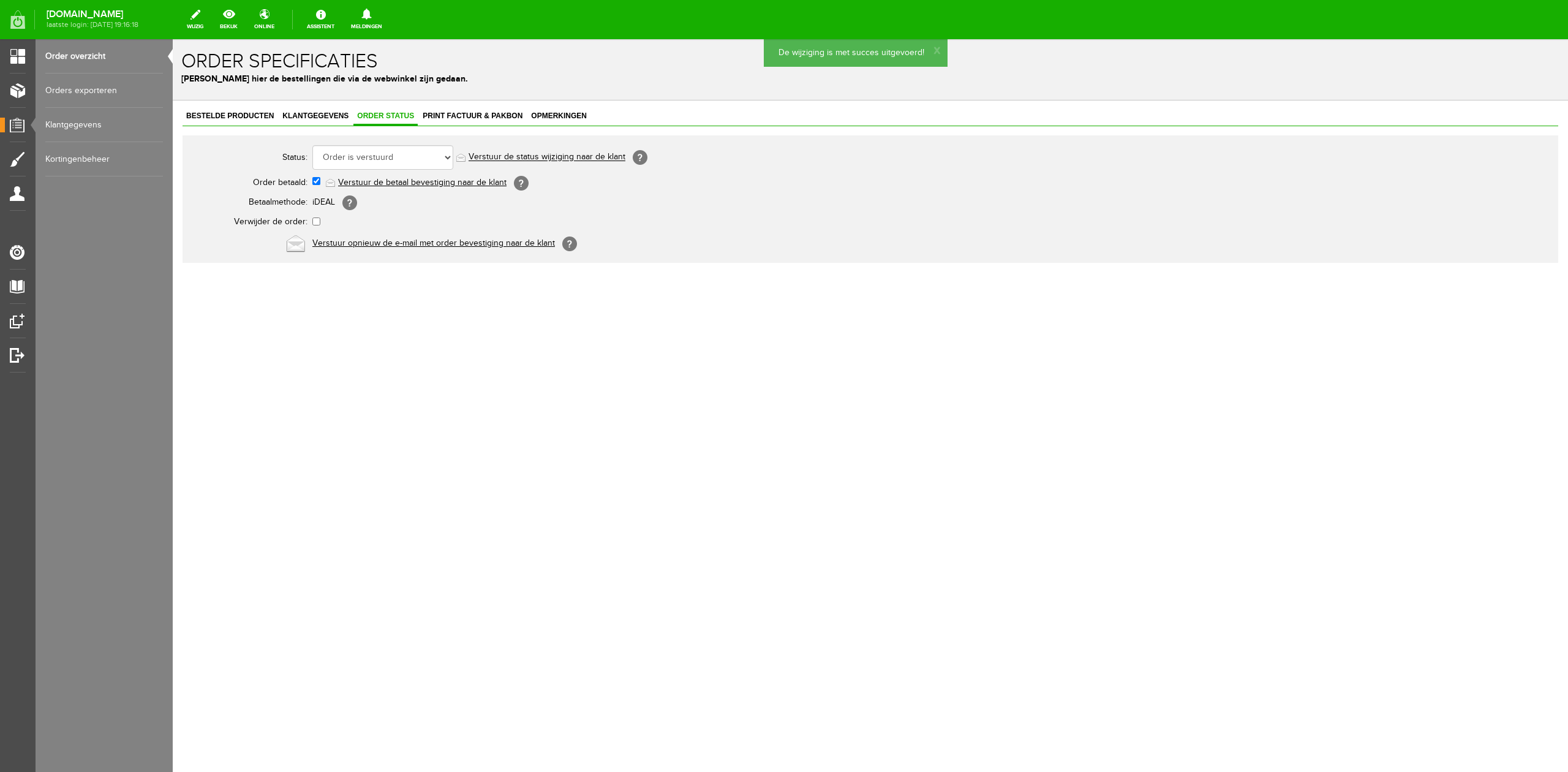
click at [539, 160] on link "Verstuur de status wijziging naar de klant" at bounding box center [547, 157] width 157 height 10
